Goal: Task Accomplishment & Management: Use online tool/utility

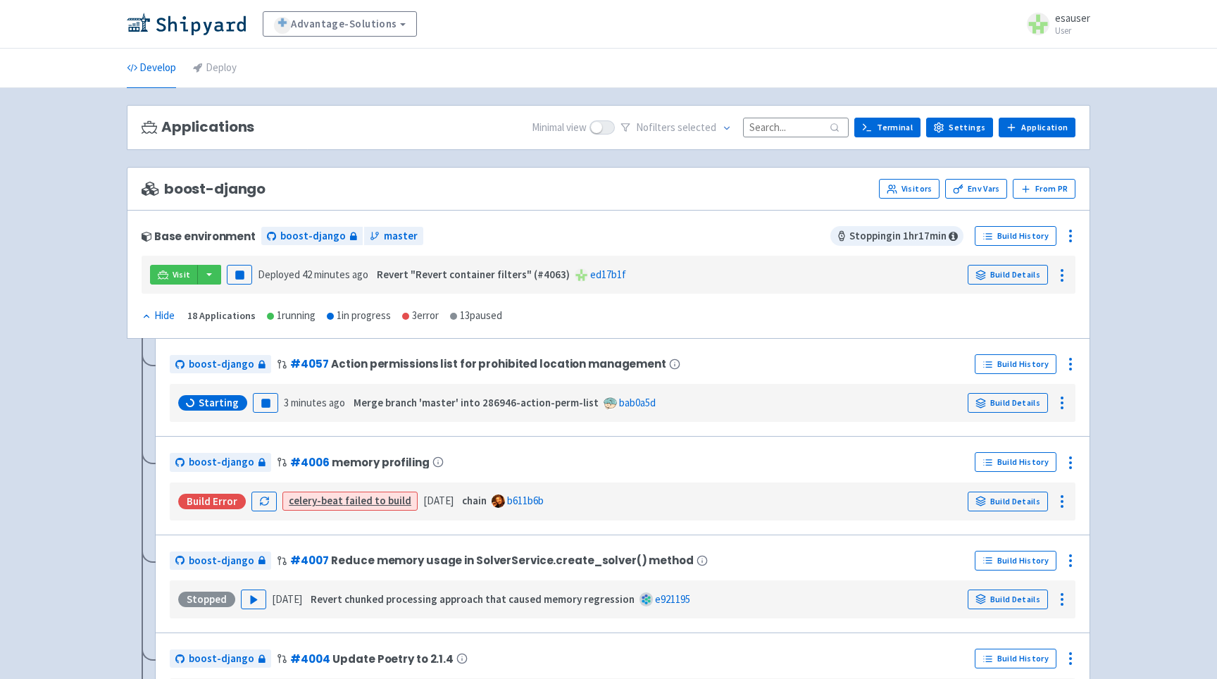
click at [566, 219] on div "Base environment boost-django master Stopping in 1 hr 17 min Build History Visi…" at bounding box center [609, 274] width 964 height 129
click at [189, 75] on li "Deploy" at bounding box center [215, 68] width 61 height 39
click at [203, 73] on link "Deploy" at bounding box center [215, 68] width 44 height 39
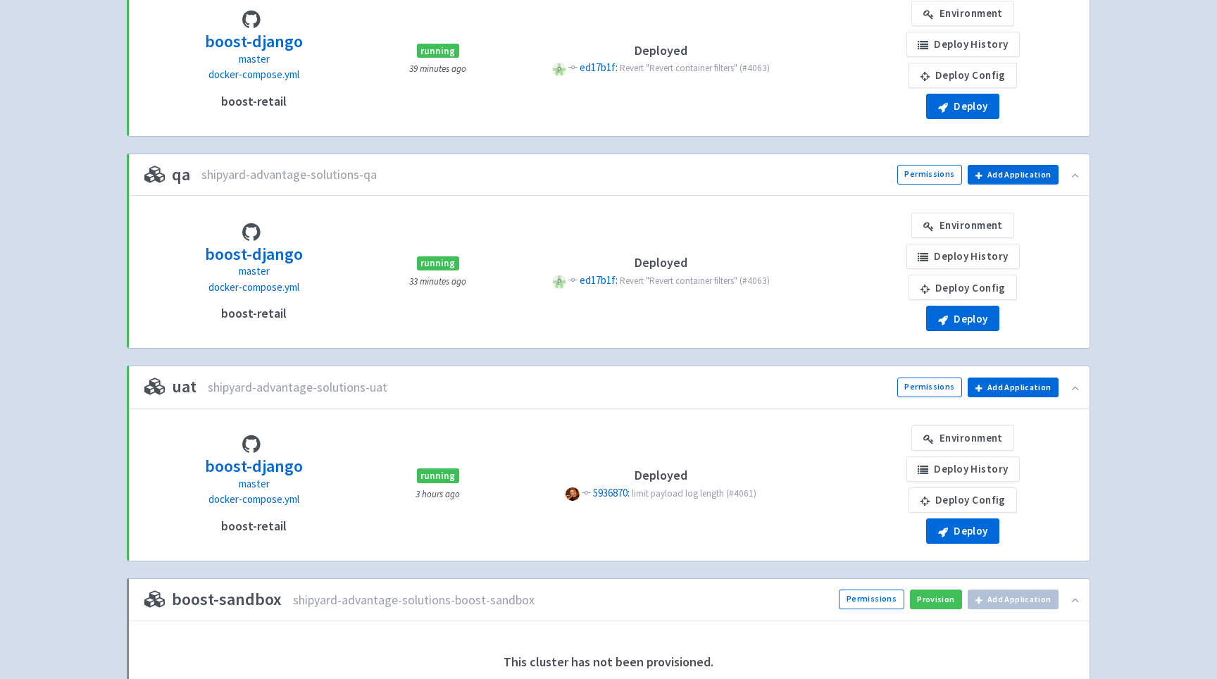
scroll to position [440, 0]
click at [969, 521] on button "Deploy" at bounding box center [962, 530] width 73 height 25
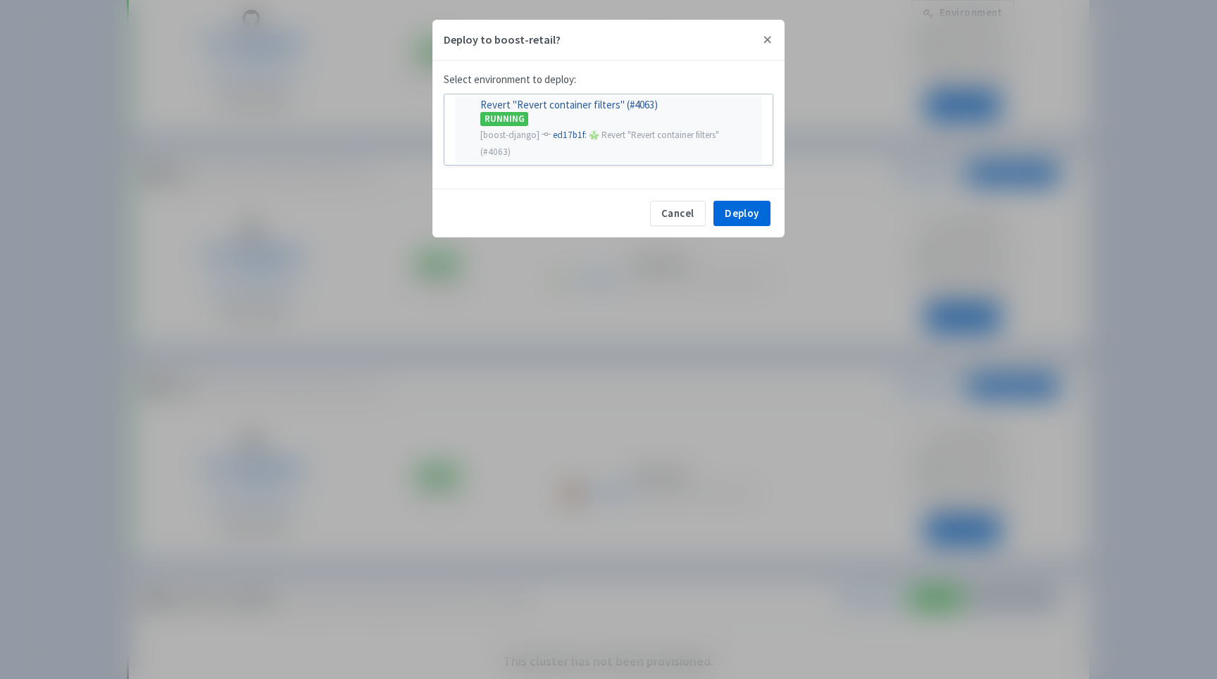
click at [609, 150] on div "[boost-django] ed17b1f: P Revert "Revert container filters" (#4063)" at bounding box center [608, 143] width 273 height 34
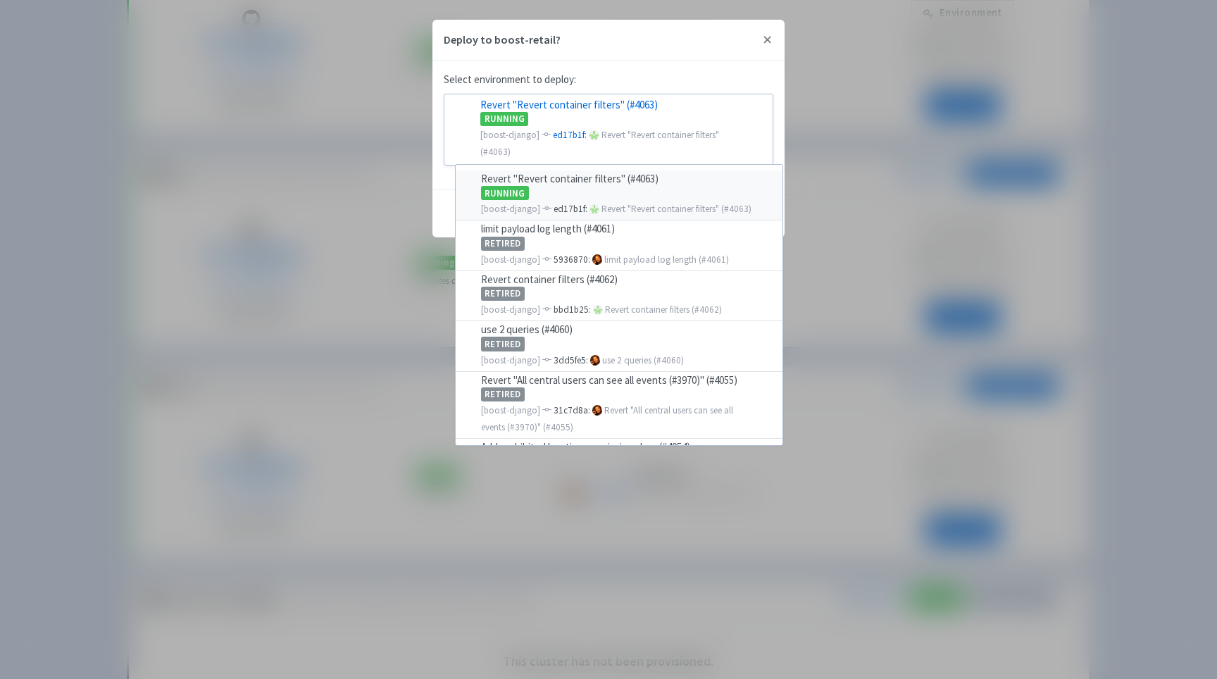
click at [601, 194] on div "RUNNING" at bounding box center [627, 192] width 293 height 15
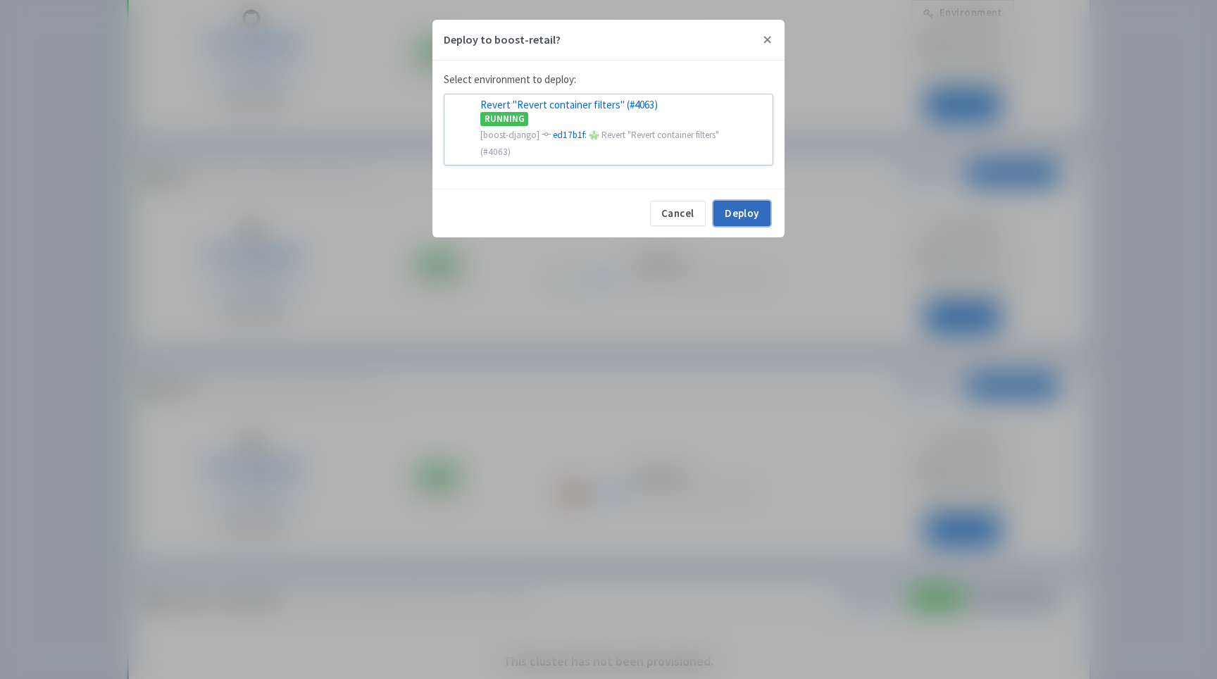
click at [732, 219] on button "Deploy" at bounding box center [742, 213] width 57 height 25
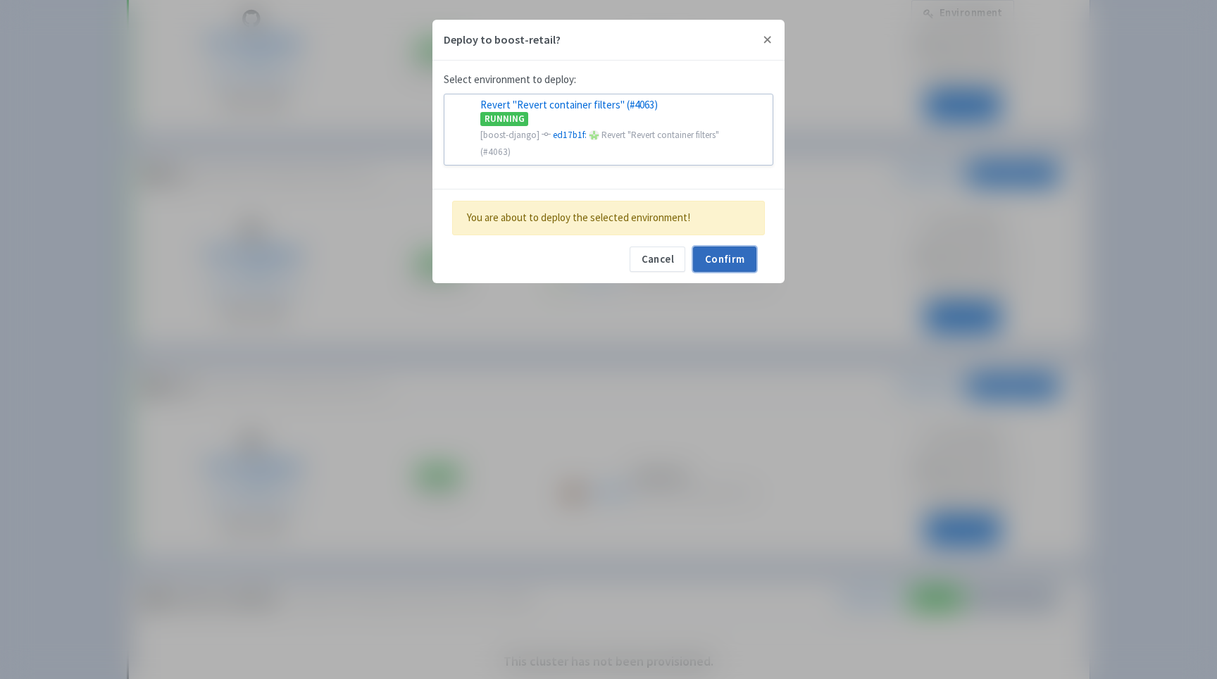
click at [733, 251] on button "Confirm" at bounding box center [724, 259] width 63 height 25
click at [728, 271] on button "Confirm" at bounding box center [724, 259] width 63 height 25
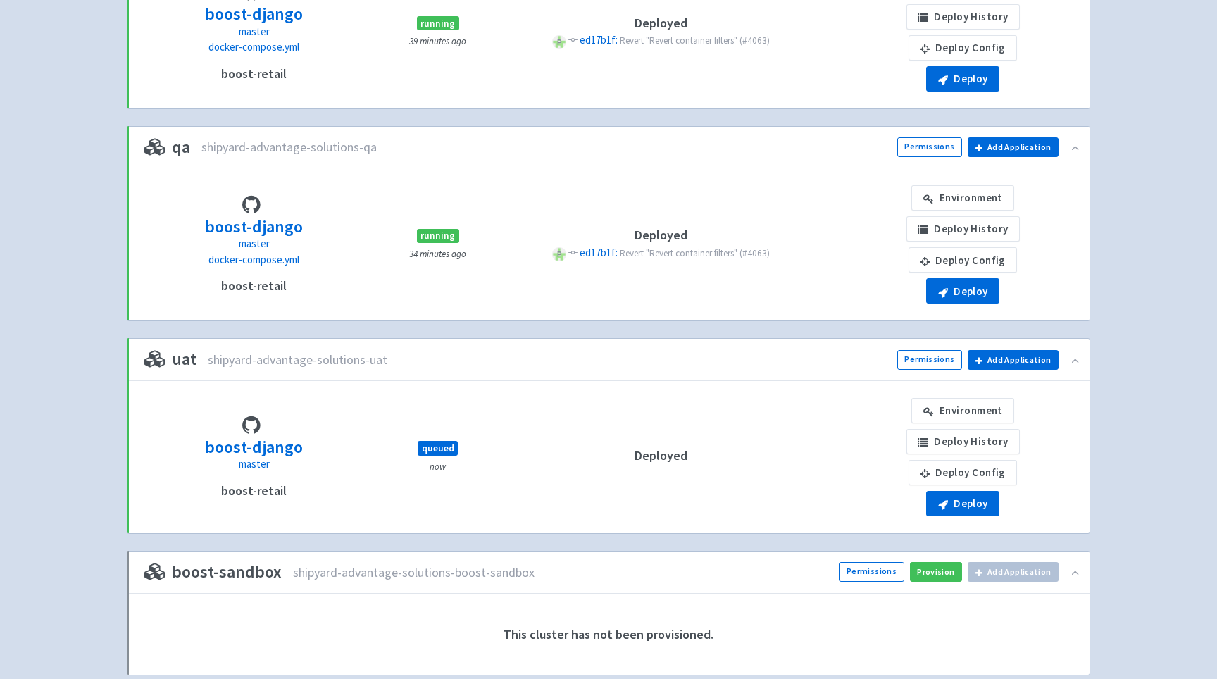
scroll to position [540, 0]
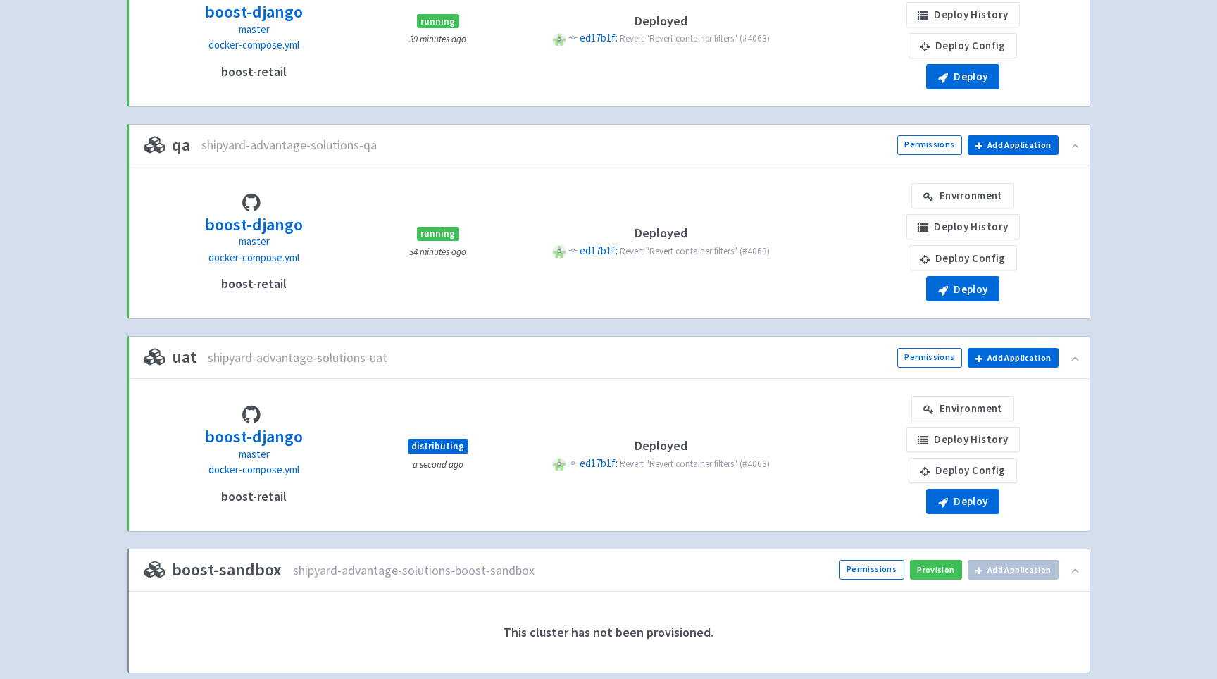
scroll to position [540, 0]
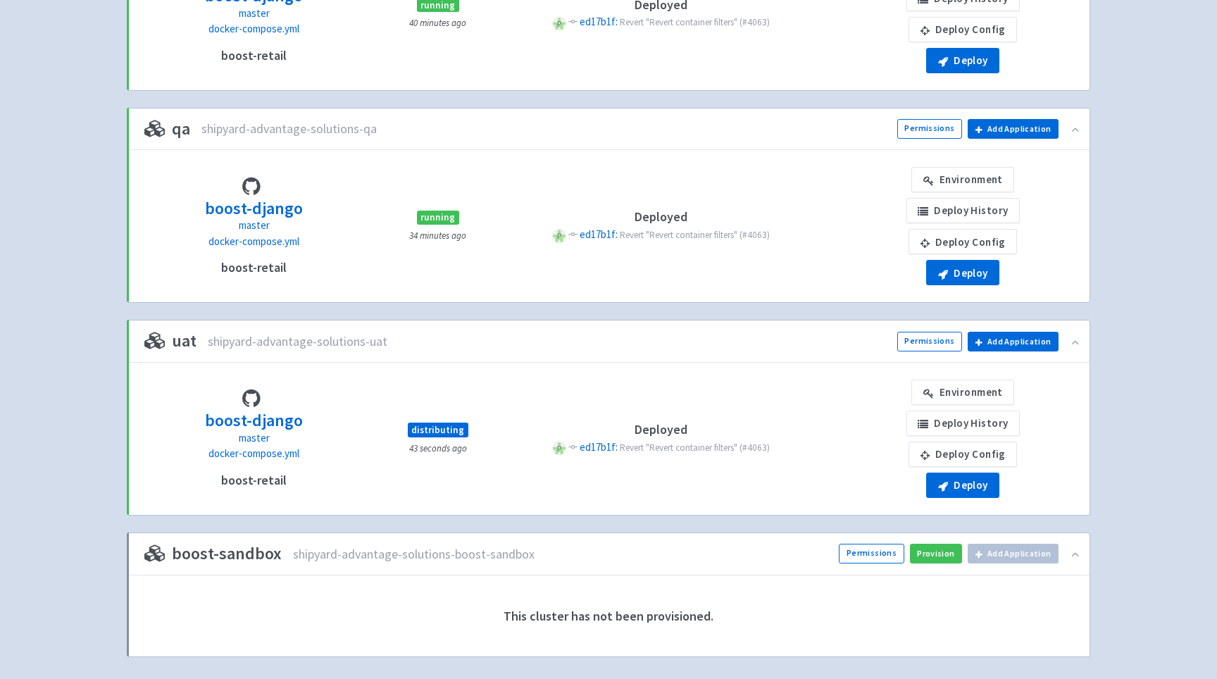
scroll to position [480, 0]
